Goal: Navigation & Orientation: Find specific page/section

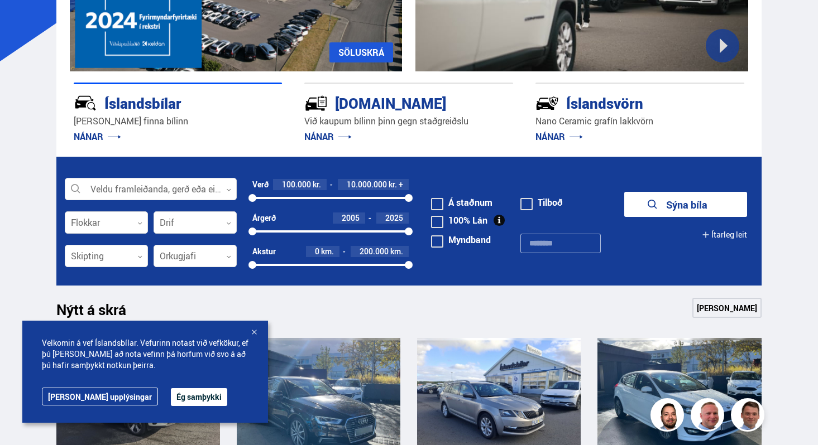
scroll to position [191, 0]
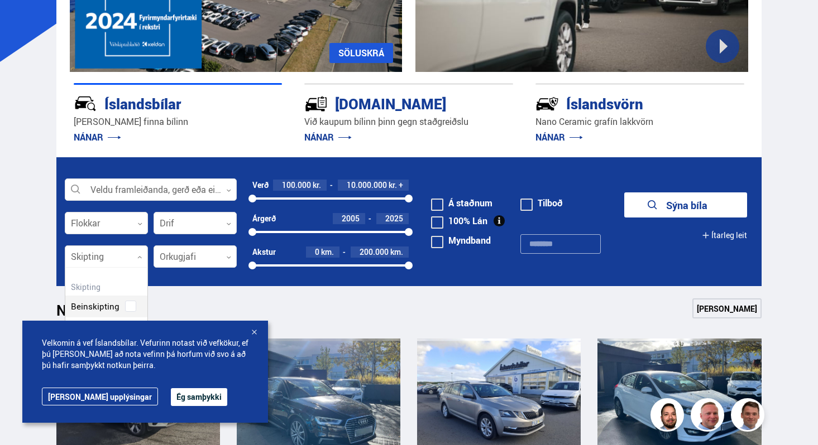
click at [143, 261] on div at bounding box center [106, 257] width 83 height 22
click at [171, 395] on button "Ég samþykki" at bounding box center [199, 397] width 56 height 18
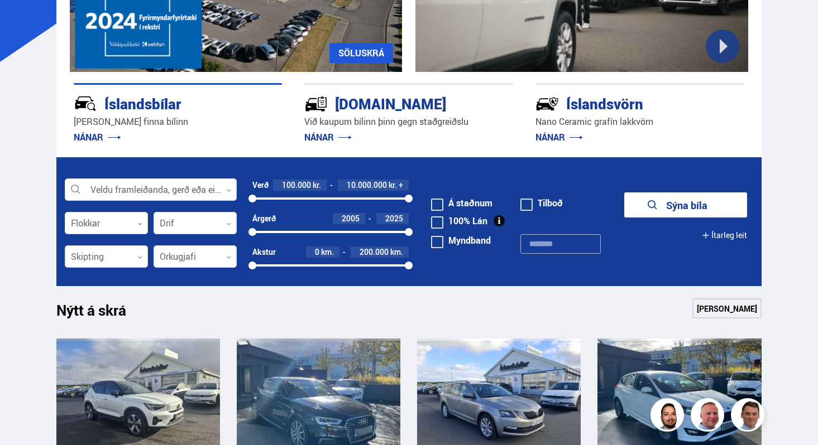
scroll to position [0, 0]
click at [125, 261] on div at bounding box center [106, 257] width 83 height 22
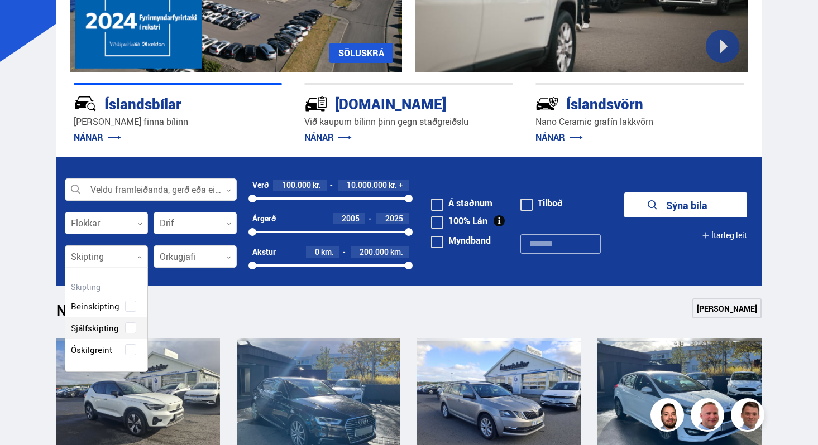
scroll to position [104, 82]
click at [137, 327] on div "Beinskipting Sjálfskipting Óskilgreint" at bounding box center [106, 319] width 82 height 81
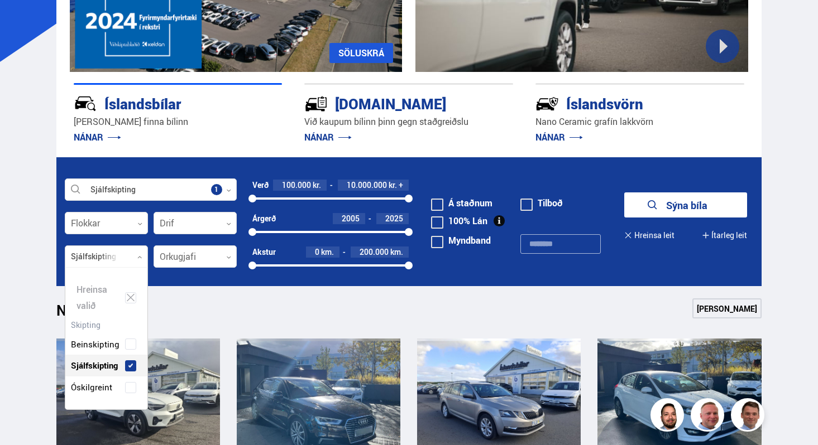
scroll to position [141, 82]
click at [671, 205] on button "[STREET_ADDRESS]" at bounding box center [685, 205] width 123 height 25
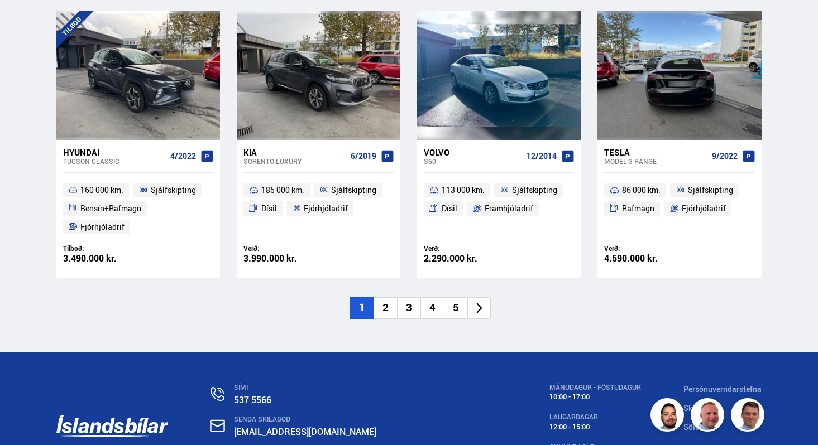
scroll to position [1660, 0]
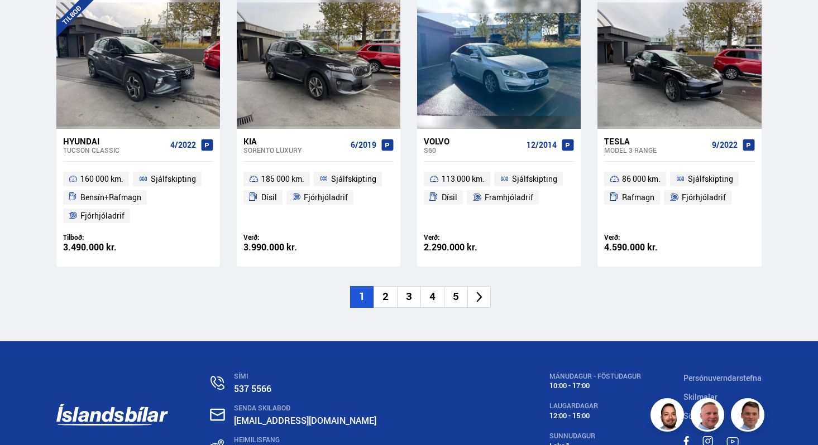
click at [386, 297] on li "2" at bounding box center [384, 297] width 23 height 22
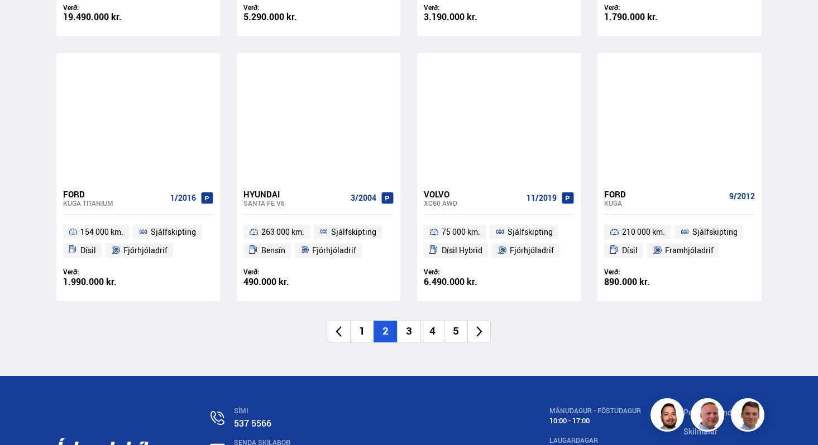
scroll to position [1610, 0]
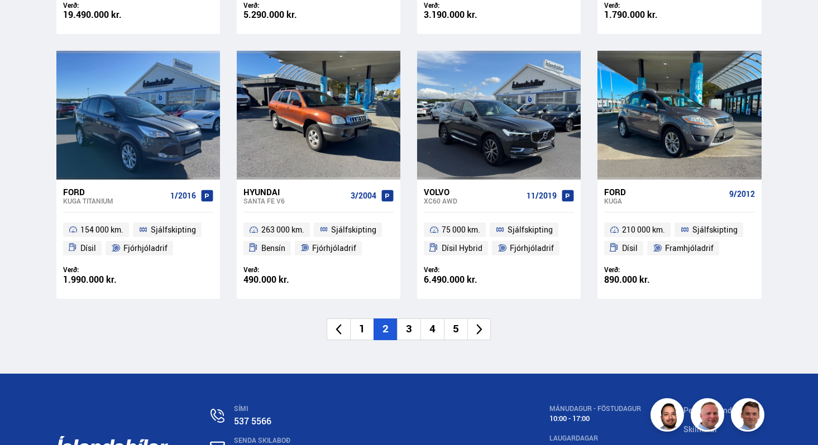
click at [413, 325] on li "3" at bounding box center [408, 330] width 23 height 22
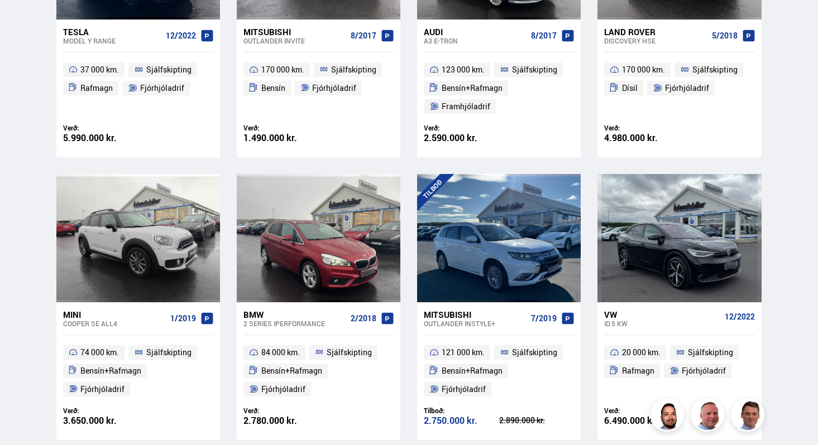
scroll to position [90, 0]
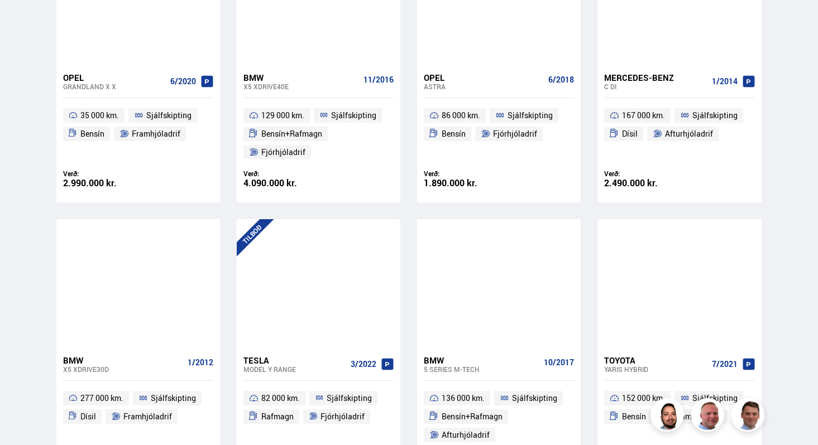
scroll to position [1428, 0]
